Goal: Task Accomplishment & Management: Manage account settings

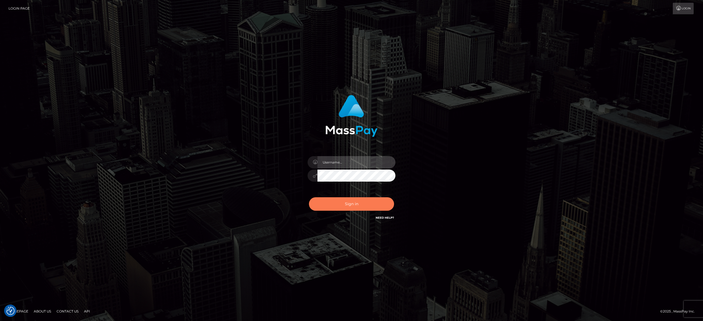
type input "[PERSON_NAME].[PERSON_NAME]"
click at [339, 205] on button "Sign in" at bounding box center [351, 204] width 85 height 13
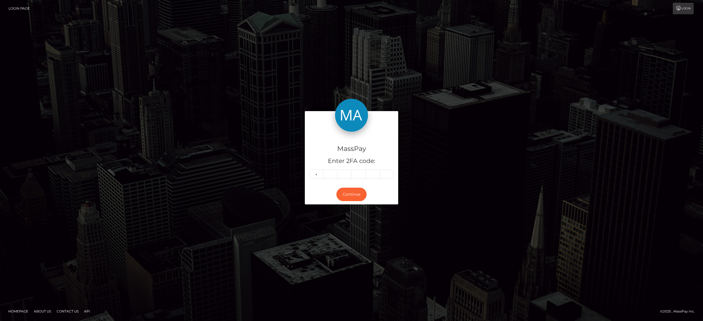
type input "5"
type input "2"
type input "4"
type input "7"
type input "3"
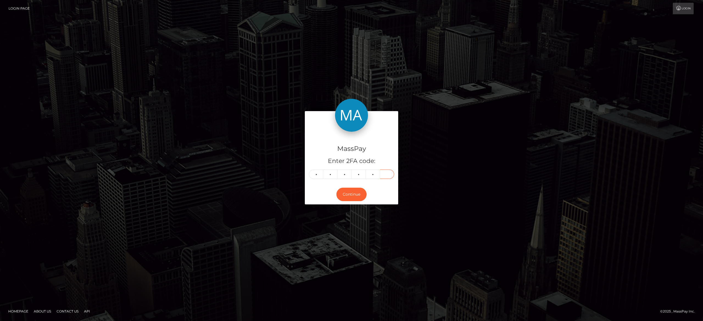
type input "6"
